Goal: Task Accomplishment & Management: Manage account settings

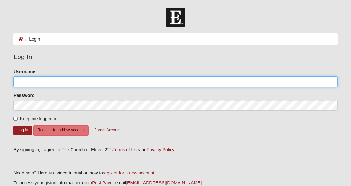
click at [59, 81] on input "Username" at bounding box center [175, 81] width 324 height 11
type input "[EMAIL_ADDRESS][DOMAIN_NAME]"
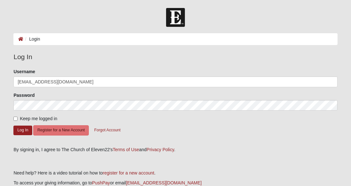
click at [53, 97] on div "Password" at bounding box center [175, 101] width 324 height 19
click at [51, 129] on button "Register for a New Account" at bounding box center [61, 130] width 56 height 10
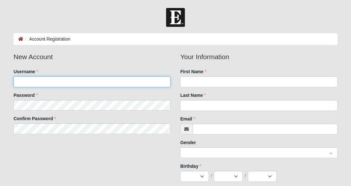
click at [136, 82] on input "Username" at bounding box center [91, 81] width 157 height 11
type input "l"
type input "V"
type input "Carol"
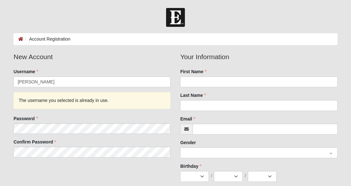
click at [126, 101] on div "The username you selected is already in use." at bounding box center [91, 100] width 157 height 17
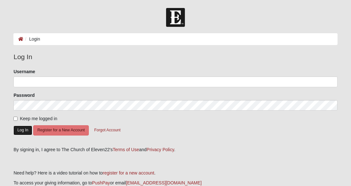
click at [22, 129] on button "Log In" at bounding box center [22, 129] width 19 height 9
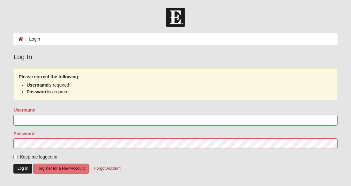
click at [46, 85] on strong "Username" at bounding box center [37, 84] width 22 height 5
drag, startPoint x: 22, startPoint y: 129, endPoint x: 47, endPoint y: 85, distance: 50.5
click at [47, 85] on strong "Username" at bounding box center [37, 84] width 22 height 5
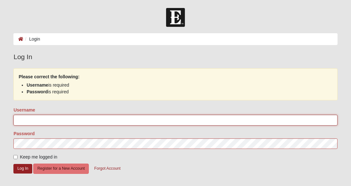
drag, startPoint x: 47, startPoint y: 85, endPoint x: 82, endPoint y: 116, distance: 46.6
click at [82, 116] on input "Username" at bounding box center [175, 120] width 324 height 11
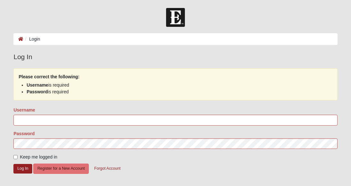
click at [9, 107] on div "Please correct the following: Username is required Password is required Usernam…" at bounding box center [175, 124] width 333 height 112
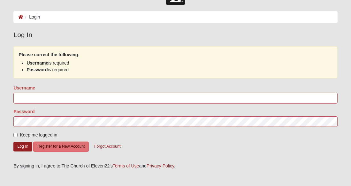
scroll to position [22, 0]
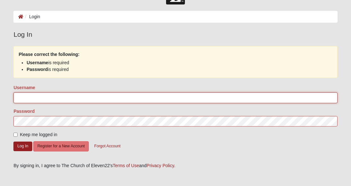
click at [55, 98] on input "Username" at bounding box center [175, 97] width 324 height 11
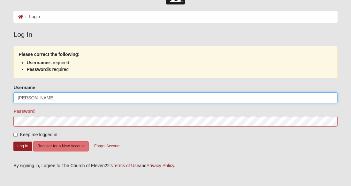
type input "Carol"
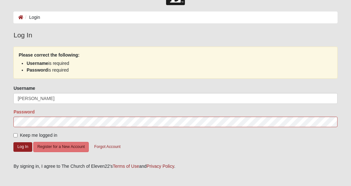
scroll to position [21, 0]
click at [9, 107] on div "Please correct the following: Username is required Password is required Usernam…" at bounding box center [175, 103] width 333 height 112
click at [102, 148] on button "Forgot Account" at bounding box center [107, 147] width 34 height 10
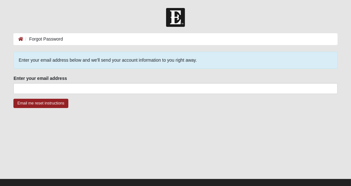
click at [9, 107] on div "Enter your email address below and we'll send your account information to you r…" at bounding box center [175, 115] width 333 height 126
drag, startPoint x: 0, startPoint y: 0, endPoint x: 9, endPoint y: 107, distance: 107.6
click at [9, 107] on form "Log In Forgot Password Forgot Password Error Enter your email address below and…" at bounding box center [175, 101] width 351 height 187
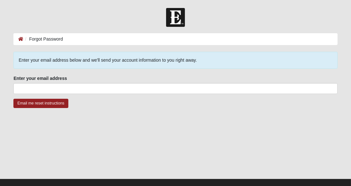
click at [9, 107] on form "Log In Forgot Password Forgot Password Error Enter your email address below and…" at bounding box center [175, 101] width 351 height 187
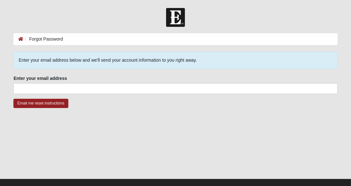
click at [9, 107] on form "Log In Forgot Password Forgot Password Error Enter your email address below and…" at bounding box center [175, 101] width 351 height 187
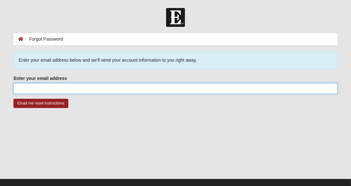
drag, startPoint x: 9, startPoint y: 107, endPoint x: 66, endPoint y: 89, distance: 60.7
click at [66, 89] on input "Enter your email address" at bounding box center [175, 88] width 324 height 11
type input "[EMAIL_ADDRESS][DOMAIN_NAME]"
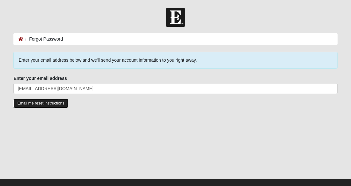
click at [37, 102] on input "Email me reset instructions" at bounding box center [40, 103] width 55 height 9
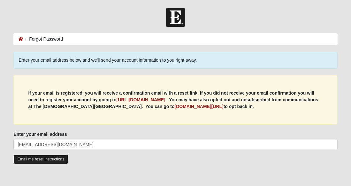
click at [38, 160] on input "Email me reset instructions" at bounding box center [40, 158] width 55 height 9
